Goal: Task Accomplishment & Management: Manage account settings

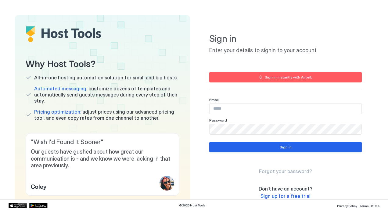
click at [268, 74] on div "Sign in instantly with Airbnb" at bounding box center [289, 76] width 48 height 5
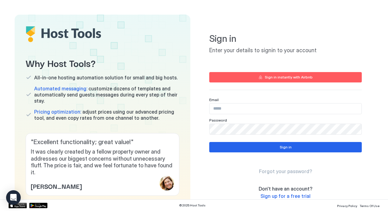
click at [281, 77] on div "Sign in instantly with Airbnb" at bounding box center [289, 76] width 48 height 5
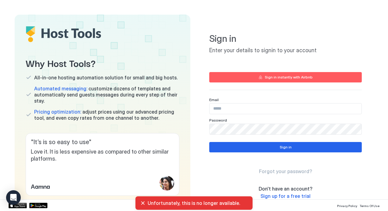
click at [275, 77] on div "Sign in instantly with Airbnb" at bounding box center [289, 76] width 48 height 5
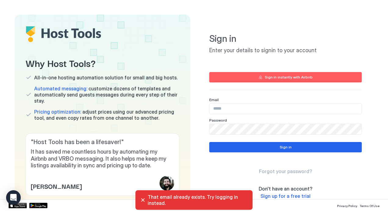
click at [247, 111] on input "Input Field" at bounding box center [286, 108] width 152 height 10
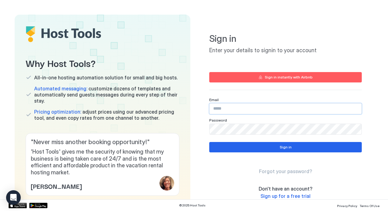
click at [247, 111] on input "Input Field" at bounding box center [286, 108] width 152 height 10
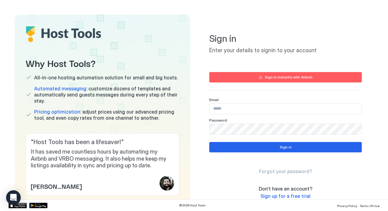
click at [287, 77] on div "Sign in instantly with Airbnb" at bounding box center [289, 76] width 48 height 5
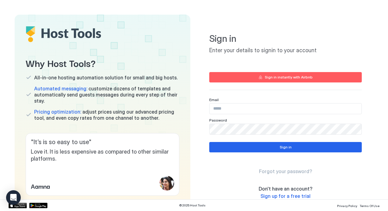
click at [284, 196] on span "Sign up for a free trial" at bounding box center [286, 196] width 50 height 6
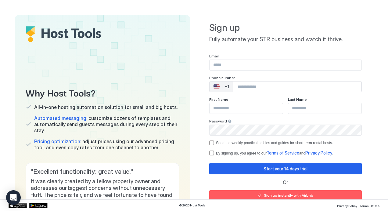
click at [245, 63] on input "Input Field" at bounding box center [286, 65] width 152 height 10
type input "**********"
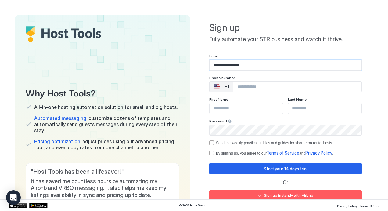
type input "*****"
type input "**********"
drag, startPoint x: 244, startPoint y: 110, endPoint x: 182, endPoint y: 102, distance: 62.4
click at [182, 102] on div "Why Host Tools? All-in-one hosting automation solution for small and big hosts.…" at bounding box center [194, 125] width 359 height 221
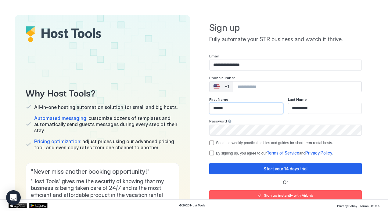
type input "******"
click at [254, 88] on input "Phone Number input" at bounding box center [297, 86] width 128 height 11
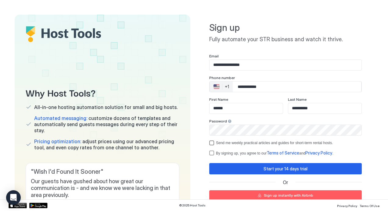
type input "**********"
drag, startPoint x: 208, startPoint y: 143, endPoint x: 209, endPoint y: 152, distance: 9.2
click at [209, 152] on div "**********" at bounding box center [285, 105] width 153 height 102
click at [209, 152] on div "termsPrivacy" at bounding box center [211, 152] width 5 height 5
drag, startPoint x: 209, startPoint y: 152, endPoint x: 208, endPoint y: 143, distance: 8.5
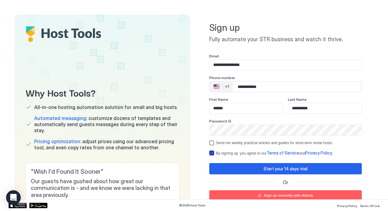
click at [209, 143] on div "**********" at bounding box center [285, 105] width 153 height 102
click at [209, 143] on div "optOut" at bounding box center [211, 142] width 5 height 5
click at [253, 168] on button "Start your 14 days trial" at bounding box center [285, 168] width 153 height 11
click at [366, 127] on div "**********" at bounding box center [286, 125] width 176 height 221
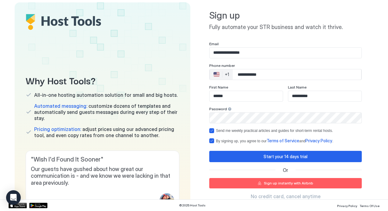
scroll to position [51, 0]
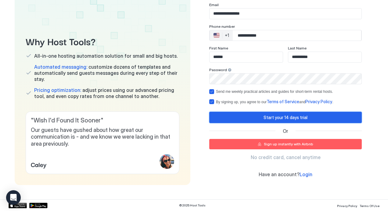
click at [337, 118] on button "Start your 14 days trial" at bounding box center [285, 117] width 153 height 11
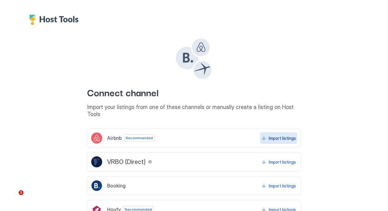
click at [275, 135] on div "Import listings" at bounding box center [282, 138] width 27 height 6
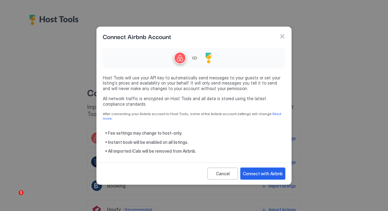
click at [265, 167] on button "Connect with Airbnb" at bounding box center [262, 173] width 45 height 12
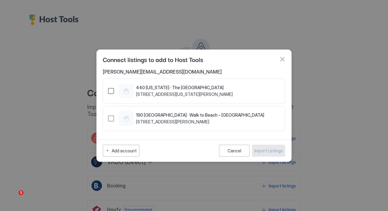
click at [110, 89] on div "1401720235142028780" at bounding box center [111, 91] width 6 height 6
click at [113, 119] on div "1444438244327172488" at bounding box center [111, 118] width 6 height 6
click at [268, 146] on button "Import Listings" at bounding box center [268, 151] width 33 height 12
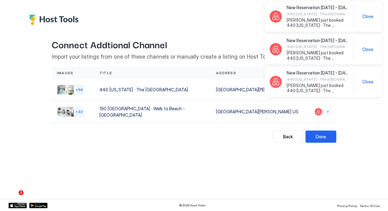
click at [324, 134] on div "Done" at bounding box center [321, 136] width 10 height 6
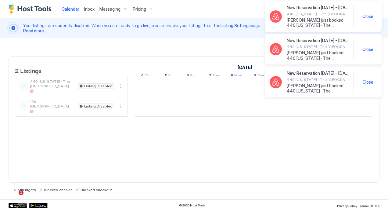
scroll to position [0, 339]
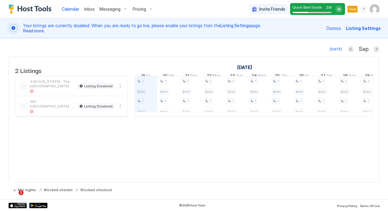
click at [324, 134] on div "2 Listings September 2025 October 2025 4 Thu 5 Fri 6 Sat 7 Sun 8 Mon 9 Tue 10 W…" at bounding box center [194, 119] width 371 height 126
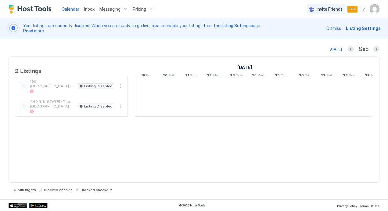
scroll to position [0, 339]
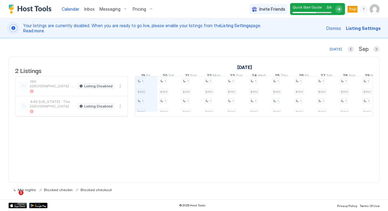
click at [73, 9] on span "Calendar" at bounding box center [71, 8] width 18 height 5
click at [39, 5] on img "Host Tools Logo" at bounding box center [32, 9] width 46 height 9
click at [144, 7] on span "Pricing" at bounding box center [139, 8] width 13 height 5
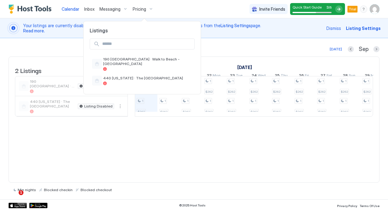
click at [144, 7] on div at bounding box center [194, 105] width 388 height 211
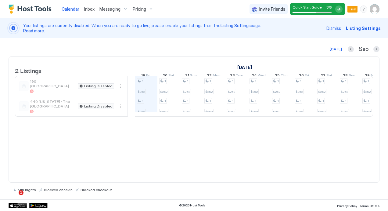
click at [144, 7] on span "Pricing" at bounding box center [139, 8] width 13 height 5
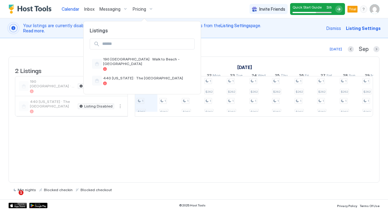
click at [144, 7] on div at bounding box center [194, 105] width 388 height 211
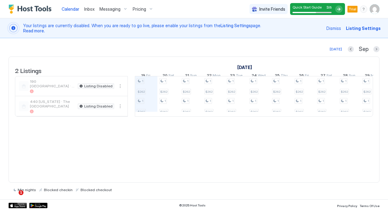
click at [357, 30] on span "Listing Settings" at bounding box center [363, 28] width 35 height 6
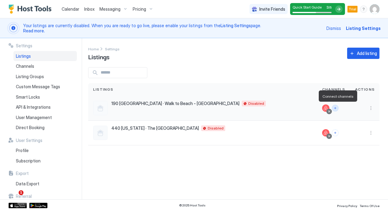
click at [337, 106] on button "Connect channels" at bounding box center [335, 108] width 7 height 7
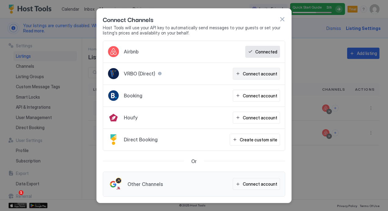
click at [263, 74] on div "Connect account" at bounding box center [260, 73] width 34 height 6
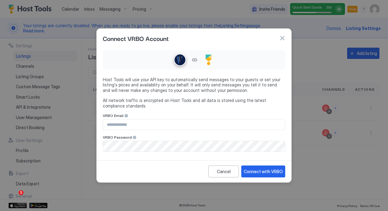
click at [165, 126] on input "Input Field" at bounding box center [194, 124] width 182 height 10
type input "**********"
click at [257, 171] on div "Connect with VRBO" at bounding box center [263, 171] width 39 height 6
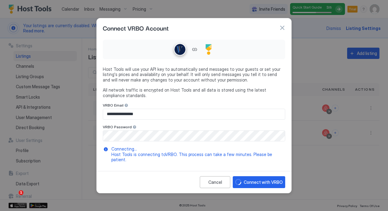
click at [257, 171] on div "Cancel Connect with VRBO" at bounding box center [194, 182] width 195 height 22
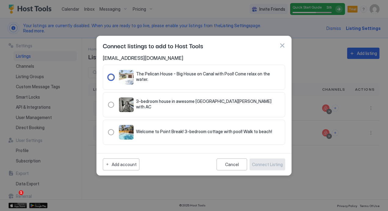
click at [110, 76] on div "321.4789669.5363836" at bounding box center [111, 77] width 6 height 6
click at [111, 103] on div "321.4826148.5400315" at bounding box center [111, 105] width 6 height 6
click at [112, 131] on div "321.4789431.5363598" at bounding box center [111, 132] width 6 height 6
click at [269, 162] on div "Connect Listing" at bounding box center [267, 164] width 31 height 6
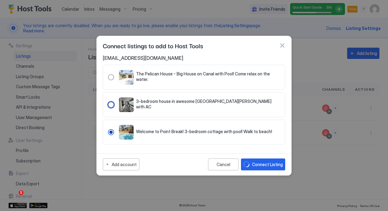
click at [110, 103] on div "321.4826148.5400315" at bounding box center [111, 105] width 6 height 6
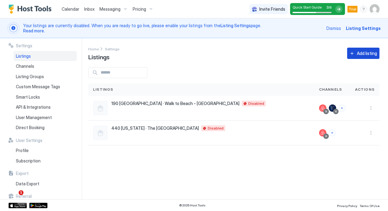
click at [369, 51] on div "Add listing" at bounding box center [367, 53] width 20 height 6
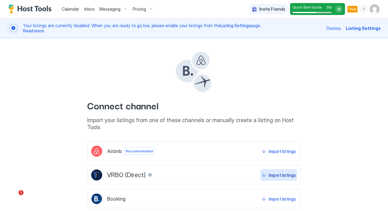
click at [276, 172] on div "Import listings" at bounding box center [282, 175] width 27 height 6
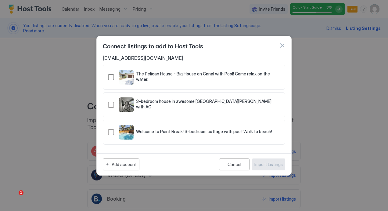
click at [110, 77] on div "321.4789669.5363836" at bounding box center [111, 77] width 6 height 6
click at [112, 103] on div "321.4826148.5400315" at bounding box center [111, 105] width 6 height 6
click at [111, 131] on div "321.4789431.5363598" at bounding box center [111, 132] width 6 height 6
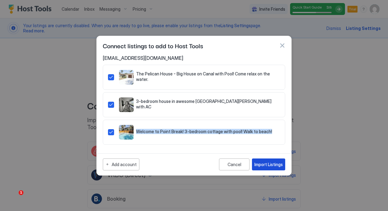
drag, startPoint x: 111, startPoint y: 131, endPoint x: 268, endPoint y: 160, distance: 158.9
click at [268, 160] on div "Connect listings to add to Host Tools [EMAIL_ADDRESS][DOMAIN_NAME] The Pelican …" at bounding box center [193, 106] width 195 height 140
drag, startPoint x: 268, startPoint y: 160, endPoint x: 271, endPoint y: 164, distance: 5.2
click at [271, 164] on div "Import Listings" at bounding box center [268, 164] width 28 height 6
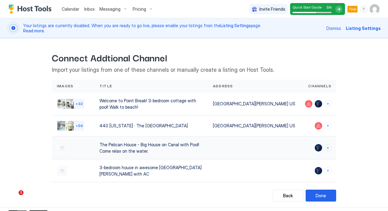
click at [186, 142] on div "The Pelican House - Big House on Canal with Pool! Come relax on the water." at bounding box center [151, 147] width 104 height 13
click at [60, 143] on div at bounding box center [62, 147] width 11 height 11
click at [326, 124] on button "Connect channels" at bounding box center [328, 125] width 7 height 7
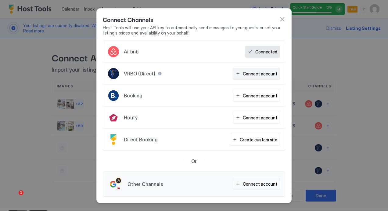
click at [265, 73] on div "Connect account" at bounding box center [260, 73] width 34 height 6
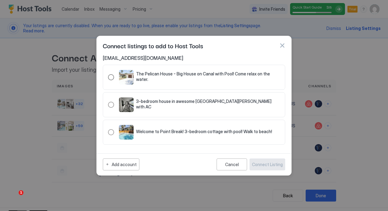
click at [111, 75] on div "321.4789669.5363836" at bounding box center [111, 77] width 6 height 6
click at [275, 162] on div "Connect Listing" at bounding box center [267, 164] width 31 height 6
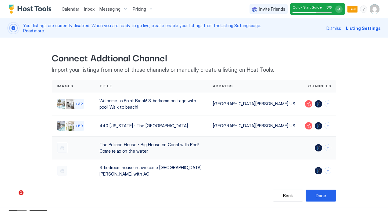
click at [315, 144] on div at bounding box center [318, 147] width 7 height 7
drag, startPoint x: 250, startPoint y: 144, endPoint x: 224, endPoint y: 141, distance: 25.8
click at [0, 0] on div "The Pelican House - Big House on Canal with Pool! Come relax on the water." at bounding box center [0, 0] width 0 height 0
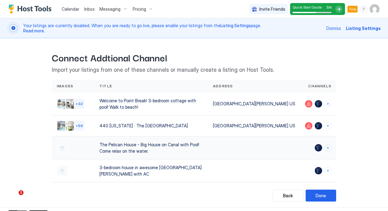
drag, startPoint x: 224, startPoint y: 141, endPoint x: 202, endPoint y: 141, distance: 22.3
click at [202, 141] on div "The Pelican House - Big House on Canal with Pool! Come relax on the water." at bounding box center [151, 147] width 104 height 13
click at [325, 104] on button "Connect channels" at bounding box center [328, 103] width 7 height 7
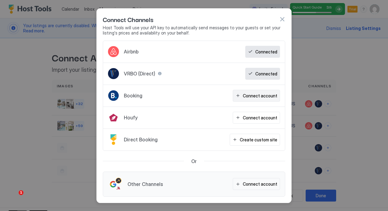
click at [259, 97] on div "Connect account" at bounding box center [260, 95] width 34 height 6
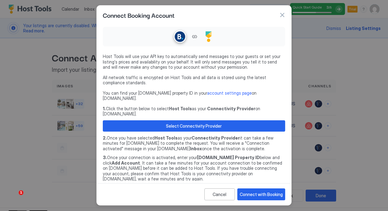
click at [259, 97] on div "Host Tools will use your API key to automatically send messages to your guests …" at bounding box center [194, 112] width 182 height 177
click at [261, 192] on div "Connect with Booking" at bounding box center [261, 194] width 43 height 6
click at [267, 194] on div "Connect with Booking" at bounding box center [261, 194] width 43 height 6
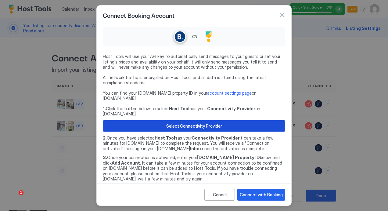
click at [249, 120] on button "Select Connectivity Provider" at bounding box center [194, 125] width 182 height 11
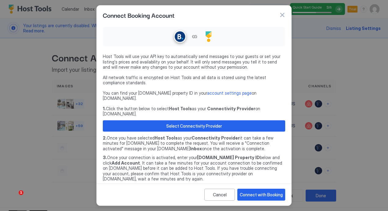
click at [283, 16] on button "button" at bounding box center [282, 15] width 6 height 6
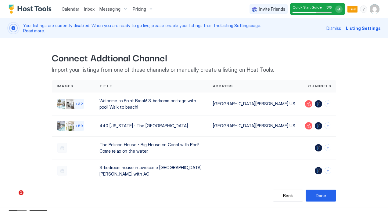
click at [276, 52] on span "Connect Addtional Channel" at bounding box center [194, 57] width 284 height 14
click at [358, 28] on span "Listing Settings" at bounding box center [363, 28] width 35 height 6
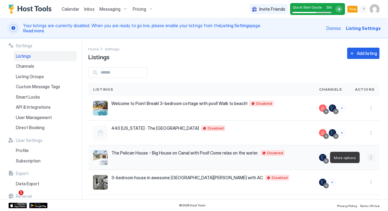
click at [367, 155] on button "More options" at bounding box center [370, 157] width 7 height 7
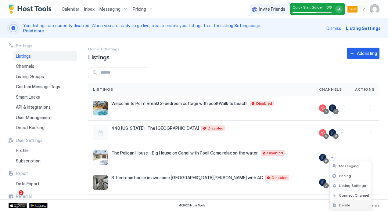
click at [347, 201] on div "Delete" at bounding box center [351, 205] width 42 height 10
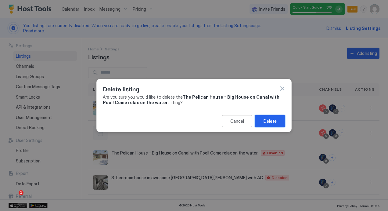
click at [271, 116] on button "Delete" at bounding box center [270, 121] width 31 height 12
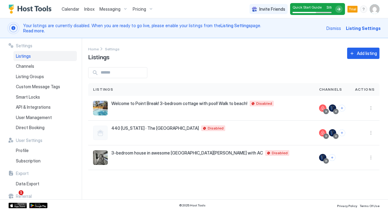
click at [40, 57] on div "Listings" at bounding box center [44, 56] width 63 height 10
click at [370, 105] on button "More options" at bounding box center [370, 107] width 7 height 7
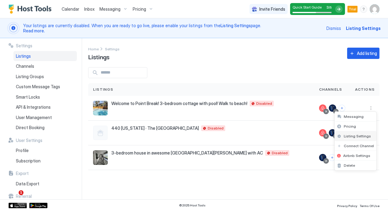
click at [362, 135] on span "Listing Settings" at bounding box center [357, 136] width 27 height 5
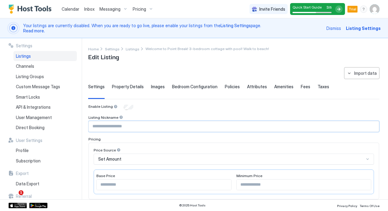
click at [200, 125] on input "Input Field" at bounding box center [234, 126] width 290 height 10
type input "**********"
click at [184, 137] on div "Pricing" at bounding box center [233, 139] width 291 height 5
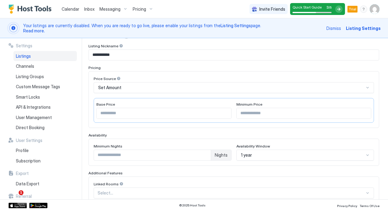
scroll to position [73, 0]
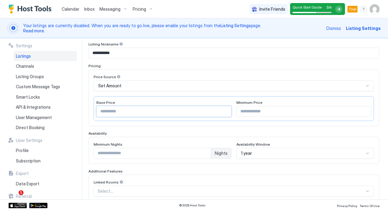
drag, startPoint x: 121, startPoint y: 108, endPoint x: 73, endPoint y: 108, distance: 48.8
click at [73, 108] on div "**********" at bounding box center [194, 118] width 388 height 161
type input "***"
click at [123, 123] on div "Price Source Set Amount Base Price *** Minimum Price" at bounding box center [233, 97] width 291 height 57
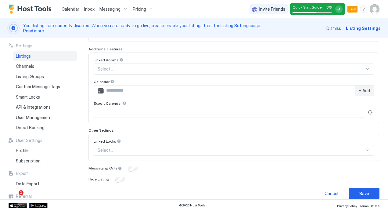
scroll to position [200, 0]
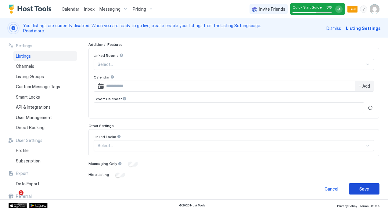
click at [359, 185] on div "Save" at bounding box center [364, 188] width 10 height 6
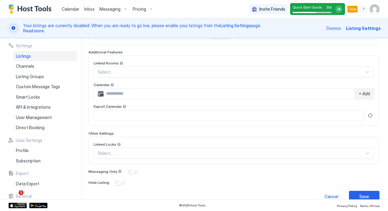
scroll to position [65, 0]
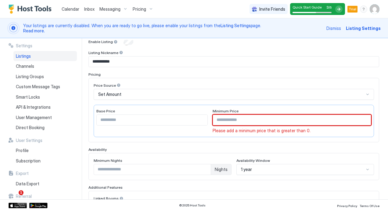
click at [251, 119] on input "Input Field" at bounding box center [292, 120] width 158 height 10
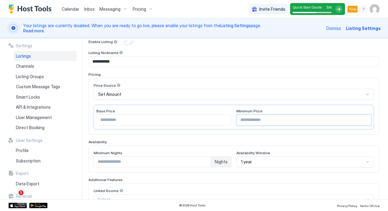
scroll to position [200, 0]
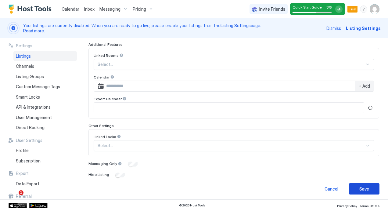
type input "***"
click at [363, 183] on button "Save" at bounding box center [364, 188] width 31 height 11
click at [363, 183] on button "Saving" at bounding box center [364, 188] width 31 height 11
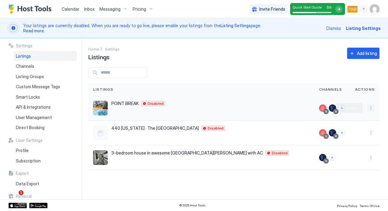
click at [370, 107] on button "More options" at bounding box center [370, 107] width 7 height 7
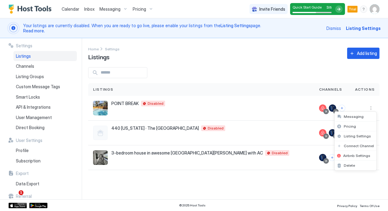
click at [37, 29] on div at bounding box center [194, 105] width 388 height 211
click at [370, 28] on span "Listing Settings" at bounding box center [363, 28] width 35 height 6
click at [369, 28] on span "Listing Settings" at bounding box center [363, 28] width 35 height 6
click at [369, 27] on span "Listing Settings" at bounding box center [363, 28] width 35 height 6
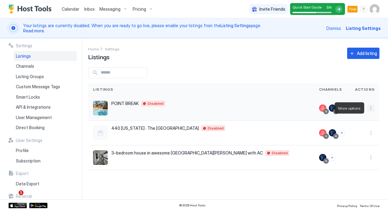
click at [370, 107] on button "More options" at bounding box center [370, 107] width 7 height 7
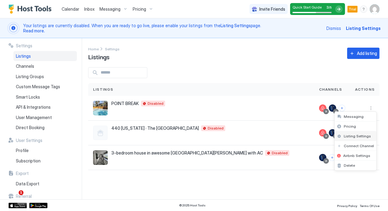
click at [358, 135] on span "Listing Settings" at bounding box center [357, 136] width 27 height 5
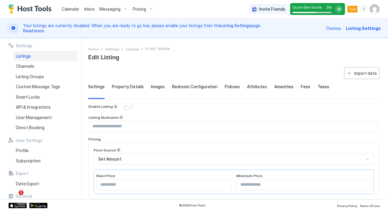
type input "**********"
type input "***"
click at [129, 86] on span "Property Details" at bounding box center [128, 86] width 32 height 5
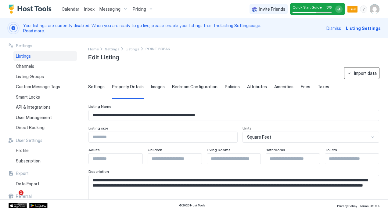
click at [355, 76] on div "Import data" at bounding box center [365, 73] width 23 height 6
click at [362, 85] on div "Airbnb" at bounding box center [363, 83] width 19 height 5
type input "**********"
click at [362, 85] on div "Settings Property Details Images Bedroom Configuration Policies Attributes Amen…" at bounding box center [233, 91] width 291 height 15
click at [31, 65] on span "Channels" at bounding box center [25, 65] width 18 height 5
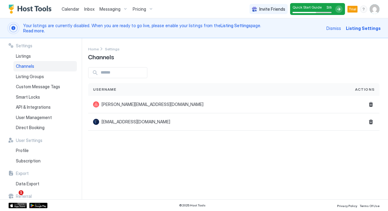
click at [363, 29] on span "Listing Settings" at bounding box center [363, 28] width 35 height 6
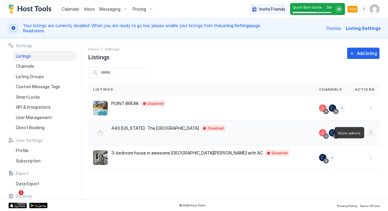
click at [371, 132] on button "More options" at bounding box center [370, 132] width 7 height 7
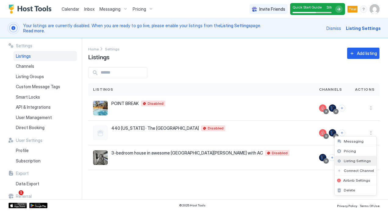
click at [363, 160] on span "Listing Settings" at bounding box center [357, 160] width 27 height 5
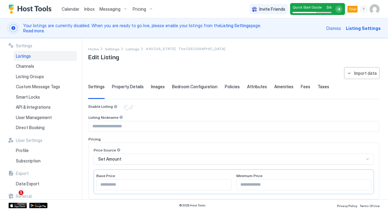
click at [208, 126] on input "Input Field" at bounding box center [234, 126] width 290 height 10
click at [226, 96] on div "Policies" at bounding box center [232, 91] width 15 height 15
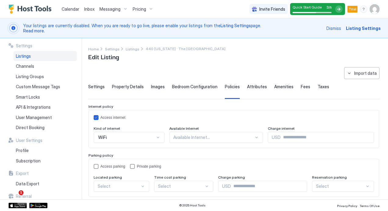
click at [99, 87] on span "Settings" at bounding box center [96, 86] width 16 height 5
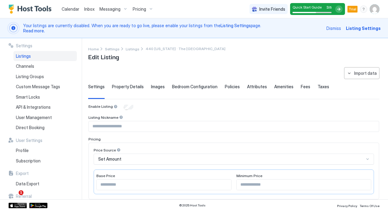
click at [124, 84] on span "Property Details" at bounding box center [128, 86] width 32 height 5
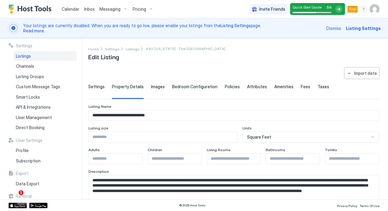
click at [103, 85] on span "Settings" at bounding box center [96, 86] width 16 height 5
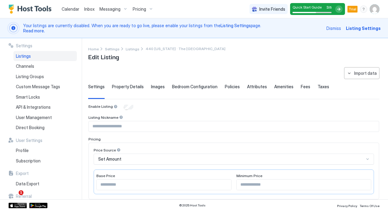
click at [122, 86] on span "Property Details" at bounding box center [128, 86] width 32 height 5
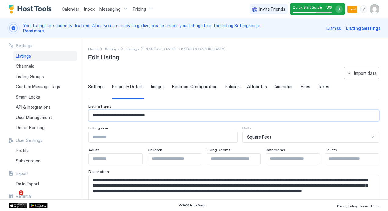
drag, startPoint x: 128, startPoint y: 115, endPoint x: 76, endPoint y: 109, distance: 52.8
click at [76, 109] on div "**********" at bounding box center [194, 118] width 388 height 161
type input "**********"
click at [141, 137] on input "Input Field" at bounding box center [163, 137] width 149 height 10
type input "****"
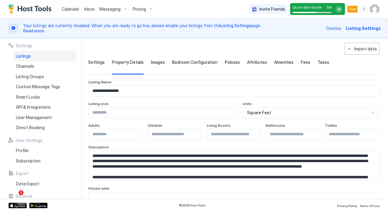
scroll to position [37, 0]
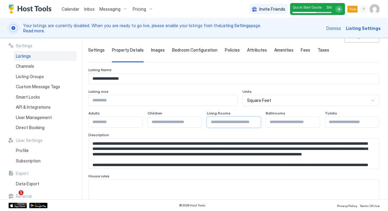
click at [224, 123] on input "Input Field" at bounding box center [234, 122] width 54 height 10
type input "*"
click at [328, 120] on input "Input Field" at bounding box center [352, 122] width 54 height 10
type input "*"
click at [300, 132] on div "Description" at bounding box center [233, 135] width 291 height 6
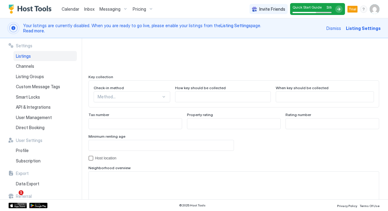
scroll to position [537, 0]
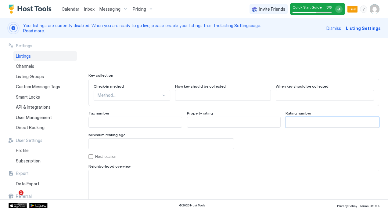
click at [312, 124] on input "Input Field" at bounding box center [332, 122] width 93 height 10
click at [198, 143] on input "Input Field" at bounding box center [161, 144] width 145 height 10
type input "**"
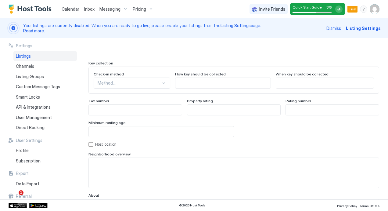
scroll to position [601, 0]
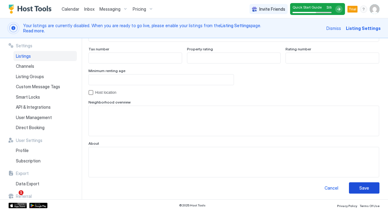
click at [359, 185] on div "Save" at bounding box center [364, 188] width 10 height 6
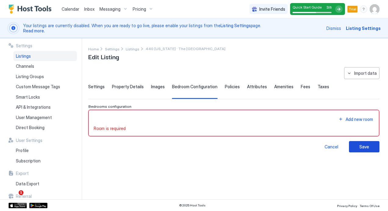
scroll to position [0, 0]
click at [345, 117] on button "Add new room" at bounding box center [355, 119] width 37 height 8
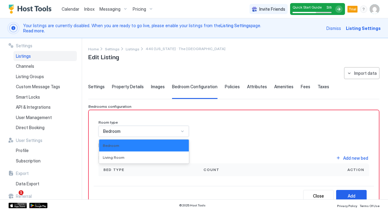
scroll to position [3, 0]
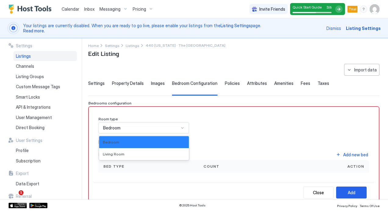
click at [185, 131] on div "Bedroom" at bounding box center [144, 127] width 90 height 11
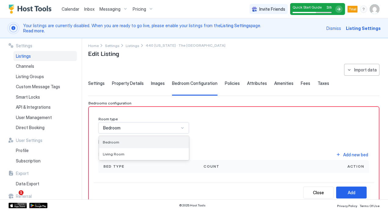
click at [170, 140] on div "Bedroom" at bounding box center [144, 142] width 82 height 5
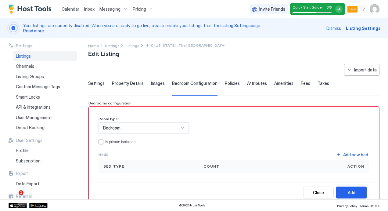
click at [237, 129] on div "Room type option Bedroom, selected. Bedroom Is private bathroom Beds Add new be…" at bounding box center [234, 145] width 271 height 56
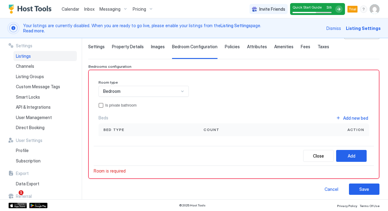
scroll to position [41, 0]
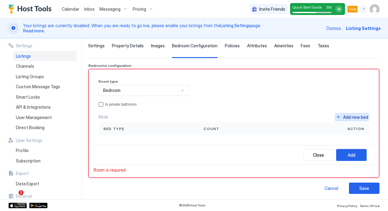
click at [335, 116] on button "Add new bed" at bounding box center [352, 117] width 34 height 8
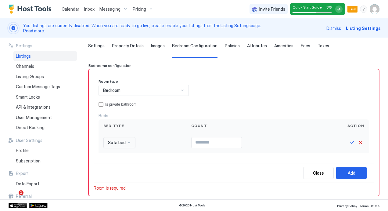
click at [131, 141] on div "Sofa bed" at bounding box center [119, 142] width 32 height 11
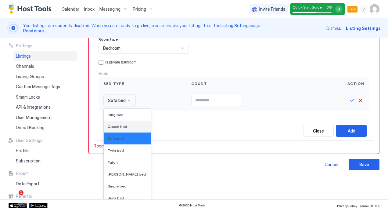
click at [123, 124] on span "Queen bed" at bounding box center [118, 126] width 20 height 5
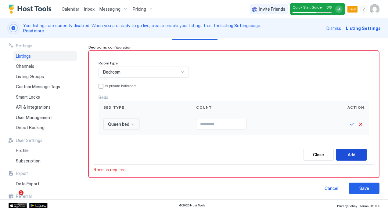
click at [347, 149] on button "Add" at bounding box center [351, 155] width 31 height 12
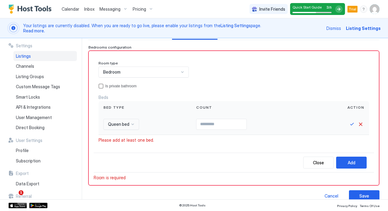
click at [254, 123] on div at bounding box center [252, 124] width 113 height 11
click at [243, 122] on input "*" at bounding box center [221, 124] width 50 height 10
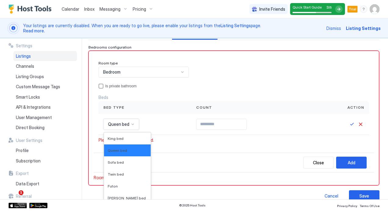
scroll to position [83, 0]
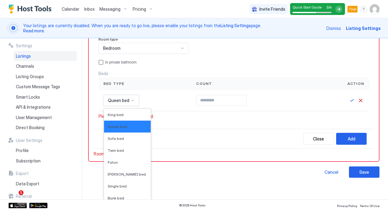
click at [132, 106] on div "16 results available. Use Up and Down to choose options, press Enter to select …" at bounding box center [121, 100] width 36 height 11
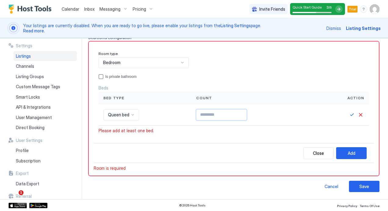
click at [231, 103] on div "Bed type Count Action Queen bed *" at bounding box center [234, 109] width 271 height 34
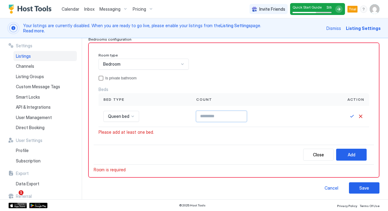
type input "*"
click at [244, 113] on input "*" at bounding box center [221, 116] width 50 height 10
click at [348, 153] on div "Add" at bounding box center [352, 154] width 8 height 6
click at [348, 151] on div "Add" at bounding box center [352, 154] width 8 height 6
click at [225, 118] on input "*" at bounding box center [221, 116] width 50 height 10
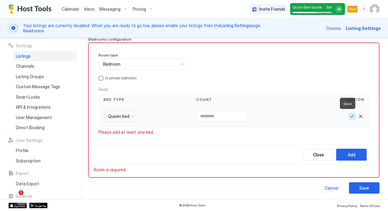
click at [348, 115] on button "Save" at bounding box center [351, 116] width 7 height 7
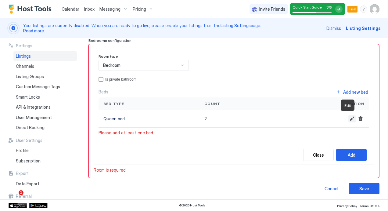
click at [348, 115] on button "Edit" at bounding box center [351, 118] width 7 height 7
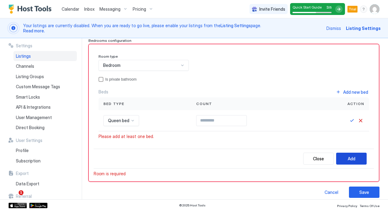
click at [348, 157] on div "Add" at bounding box center [352, 158] width 8 height 6
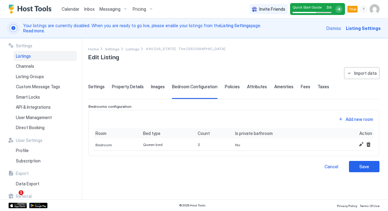
scroll to position [0, 0]
click at [342, 118] on button "Add new room" at bounding box center [355, 119] width 37 height 8
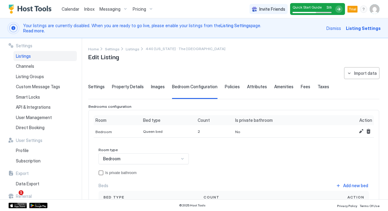
click at [249, 152] on div "Room type Bedroom Is private bathroom Beds Add new bed Bed type Count Action" at bounding box center [234, 175] width 271 height 56
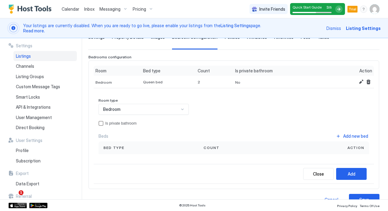
scroll to position [61, 0]
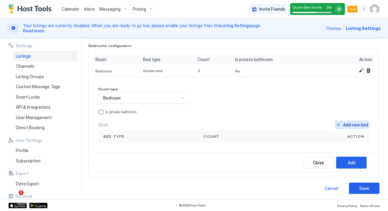
click at [335, 124] on button "Add new bed" at bounding box center [352, 125] width 34 height 8
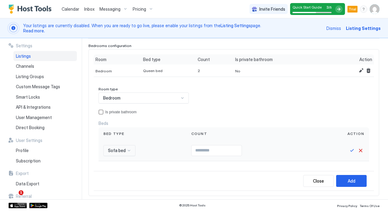
click at [129, 149] on div "Sofa bed" at bounding box center [119, 150] width 32 height 11
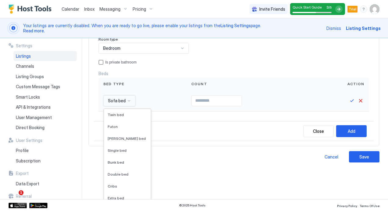
scroll to position [41, 0]
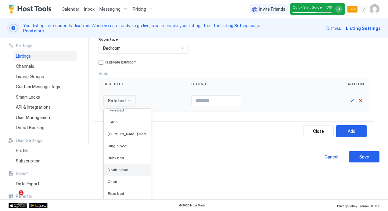
click at [121, 165] on div "Double bed" at bounding box center [127, 170] width 47 height 12
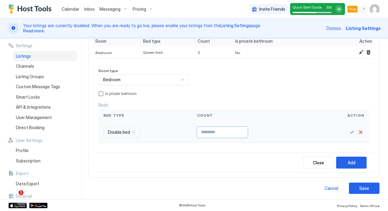
click at [208, 130] on input "Input Field" at bounding box center [222, 132] width 50 height 10
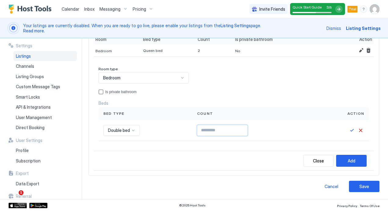
click at [133, 130] on div "Double bed" at bounding box center [121, 130] width 36 height 11
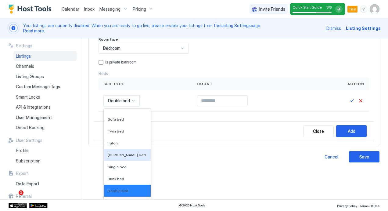
scroll to position [0, 0]
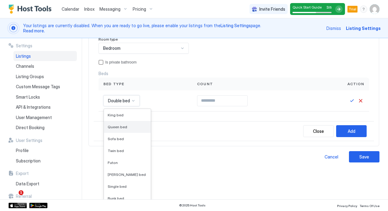
click at [117, 123] on div "Queen bed" at bounding box center [127, 127] width 47 height 12
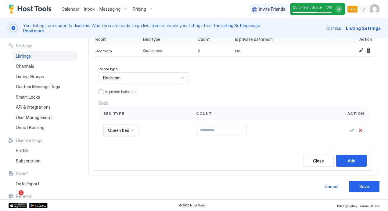
scroll to position [79, 0]
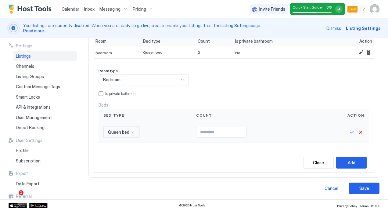
click at [205, 131] on input "Input Field" at bounding box center [221, 132] width 50 height 10
type input "*"
click at [348, 131] on button "Save" at bounding box center [351, 131] width 7 height 7
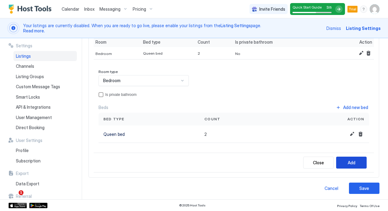
click at [348, 159] on div "Add" at bounding box center [352, 162] width 8 height 6
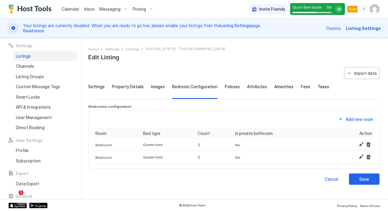
scroll to position [0, 0]
click at [340, 117] on button "Add new room" at bounding box center [355, 119] width 37 height 8
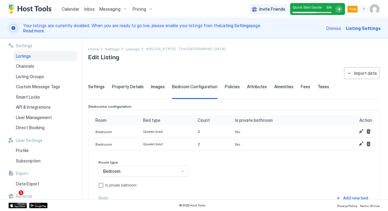
click at [182, 169] on div "Room type Bedroom Is private bathroom Beds Add new bed Bed type Count Action" at bounding box center [234, 188] width 271 height 56
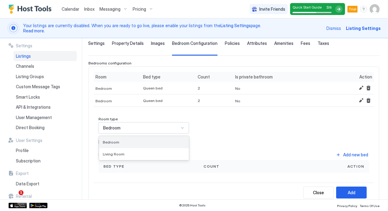
click at [159, 137] on div "Bedroom" at bounding box center [144, 142] width 90 height 12
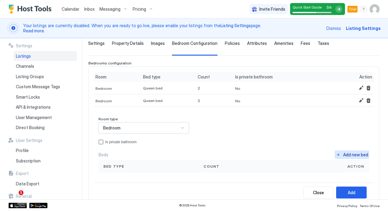
click at [335, 153] on button "Add new bed" at bounding box center [352, 154] width 34 height 8
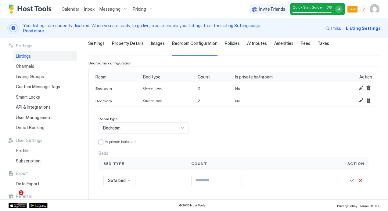
drag, startPoint x: 335, startPoint y: 153, endPoint x: 187, endPoint y: 153, distance: 147.7
click at [187, 153] on div "Beds" at bounding box center [234, 152] width 271 height 5
click at [101, 139] on div "privateBathroom" at bounding box center [101, 141] width 5 height 5
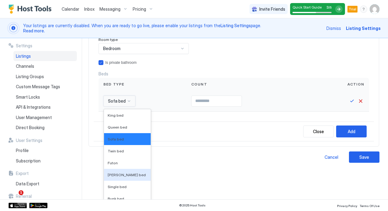
click at [127, 106] on div "16 results available. Use Up and Down to choose options, press Enter to select …" at bounding box center [119, 100] width 32 height 11
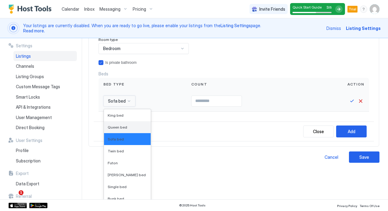
click at [120, 123] on div "Queen bed" at bounding box center [127, 127] width 47 height 12
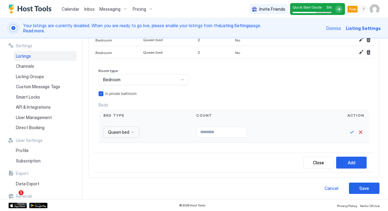
click at [201, 129] on input "Input Field" at bounding box center [221, 132] width 50 height 10
type input "*"
click at [348, 159] on div "Add" at bounding box center [352, 162] width 8 height 6
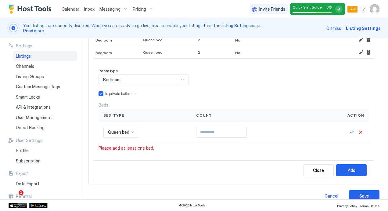
click at [274, 115] on div "Count" at bounding box center [252, 115] width 113 height 5
click at [348, 132] on button "Save" at bounding box center [351, 131] width 7 height 7
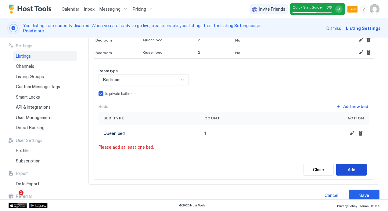
click at [348, 166] on div "Add" at bounding box center [352, 169] width 8 height 6
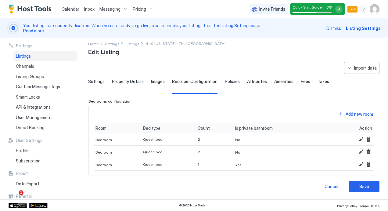
scroll to position [4, 0]
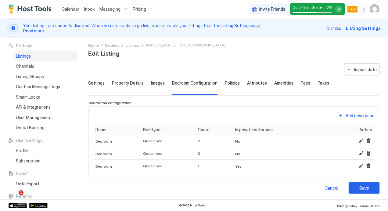
click at [365, 189] on button "Save" at bounding box center [364, 187] width 31 height 11
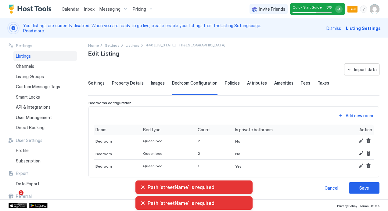
click at [133, 83] on span "Property Details" at bounding box center [128, 82] width 32 height 5
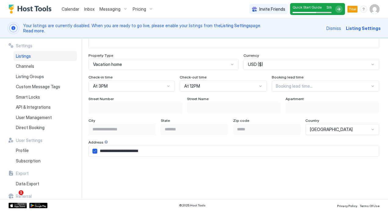
scroll to position [394, 0]
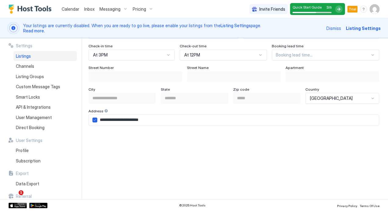
click at [124, 68] on div "Street Number" at bounding box center [135, 68] width 94 height 6
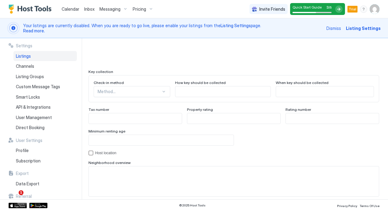
scroll to position [553, 0]
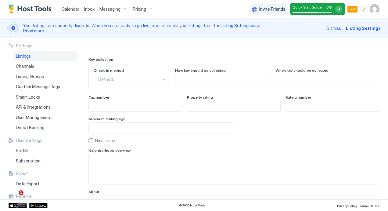
click at [207, 71] on span "How key should be collected" at bounding box center [200, 70] width 51 height 5
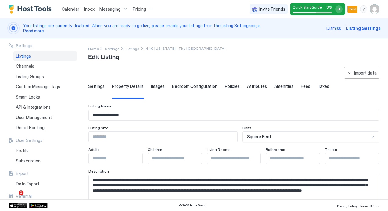
scroll to position [0, 0]
click at [94, 85] on span "Settings" at bounding box center [96, 86] width 16 height 5
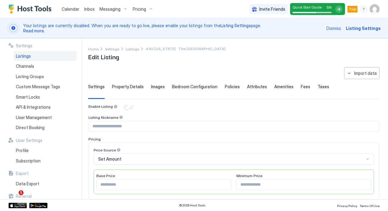
click at [116, 121] on input "Input Field" at bounding box center [234, 126] width 290 height 10
type input "**********"
click at [150, 116] on div "Listing Nickname" at bounding box center [233, 118] width 291 height 6
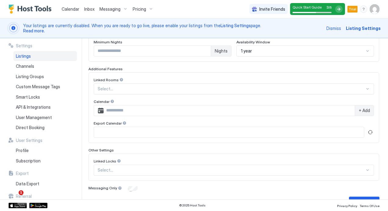
scroll to position [189, 0]
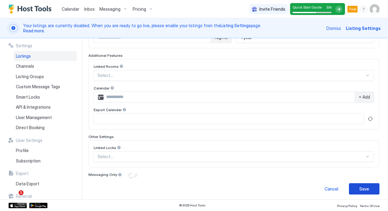
click at [363, 185] on div "Save" at bounding box center [364, 188] width 10 height 6
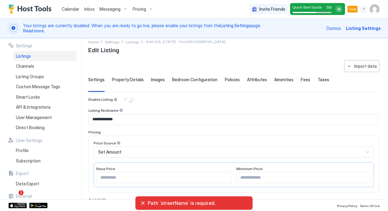
scroll to position [0, 0]
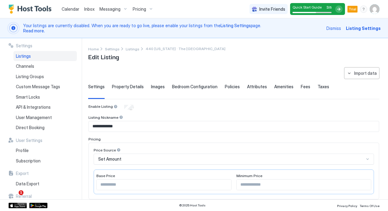
click at [133, 86] on span "Property Details" at bounding box center [128, 86] width 32 height 5
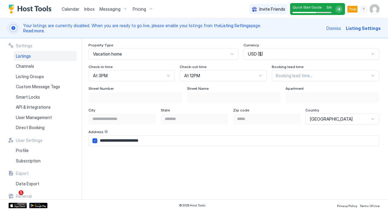
scroll to position [378, 0]
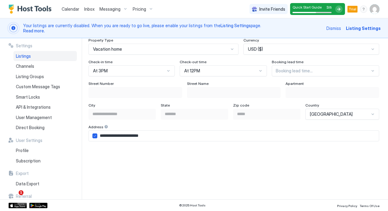
click at [106, 84] on span "Street Number" at bounding box center [100, 83] width 25 height 5
drag, startPoint x: 106, startPoint y: 84, endPoint x: 97, endPoint y: 85, distance: 9.3
click at [97, 85] on div "Street Number" at bounding box center [135, 84] width 94 height 6
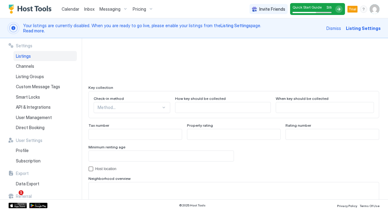
scroll to position [572, 0]
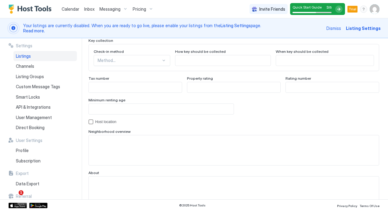
click at [153, 66] on div "Method..." at bounding box center [132, 60] width 77 height 11
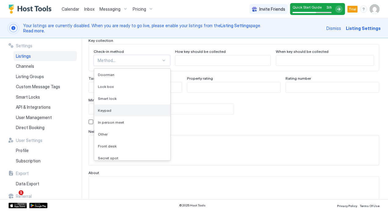
click at [139, 108] on div "Keypad" at bounding box center [132, 110] width 69 height 5
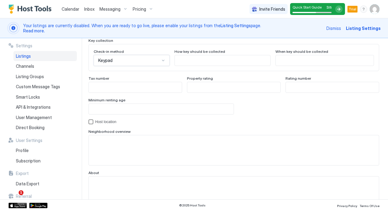
click at [91, 119] on div "hostLocation" at bounding box center [90, 121] width 5 height 5
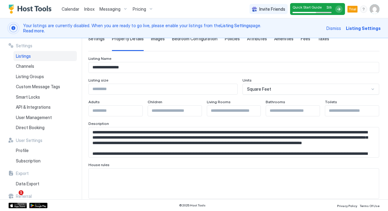
scroll to position [49, 0]
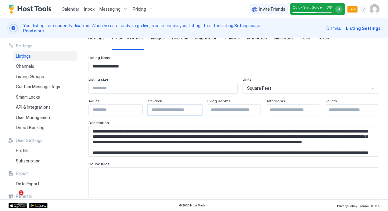
click at [159, 110] on input "Input Field" at bounding box center [175, 110] width 54 height 10
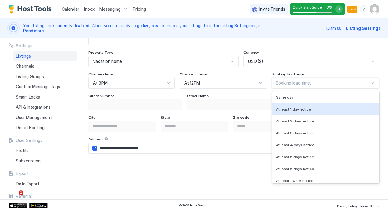
scroll to position [389, 0]
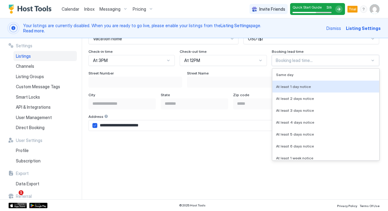
click at [365, 66] on div "8 results available. Use Up and Down to choose options, press Enter to select t…" at bounding box center [325, 60] width 107 height 11
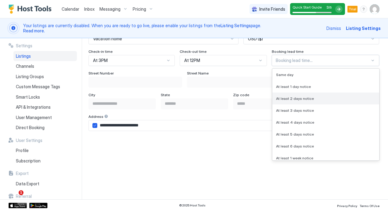
click at [358, 96] on div "At least 2 days notice" at bounding box center [325, 98] width 99 height 5
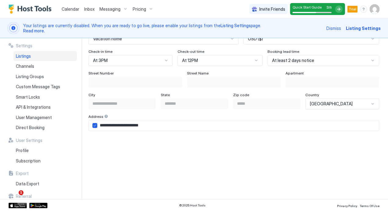
click at [100, 74] on span "Street Number" at bounding box center [100, 73] width 25 height 5
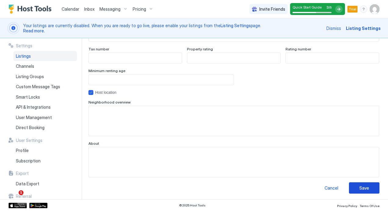
click at [349, 186] on button "Save" at bounding box center [364, 187] width 31 height 11
click at [350, 183] on button "Save" at bounding box center [364, 187] width 31 height 11
click at [376, 9] on img "User profile" at bounding box center [375, 9] width 10 height 10
